Goal: Navigation & Orientation: Find specific page/section

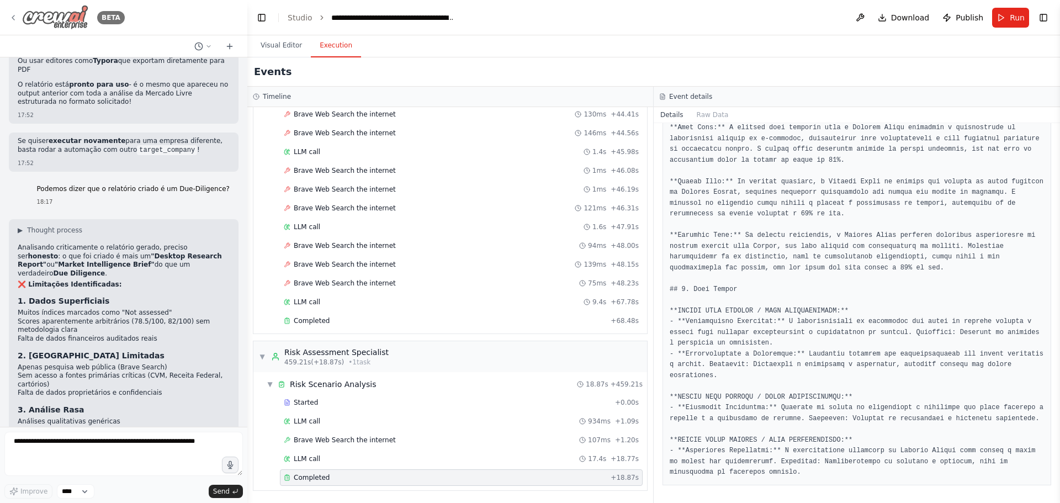
click at [62, 20] on img at bounding box center [55, 17] width 66 height 25
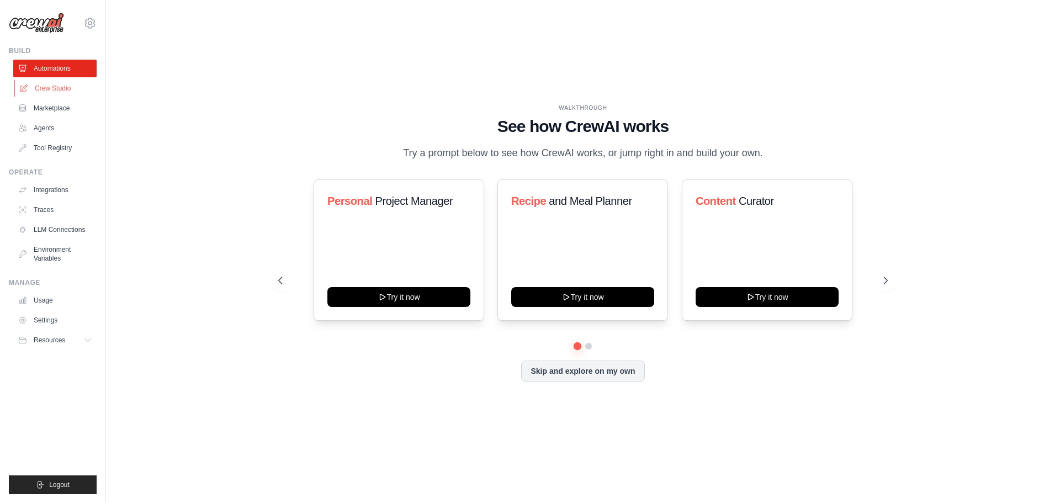
click at [56, 90] on link "Crew Studio" at bounding box center [55, 89] width 83 height 18
